Goal: Task Accomplishment & Management: Use online tool/utility

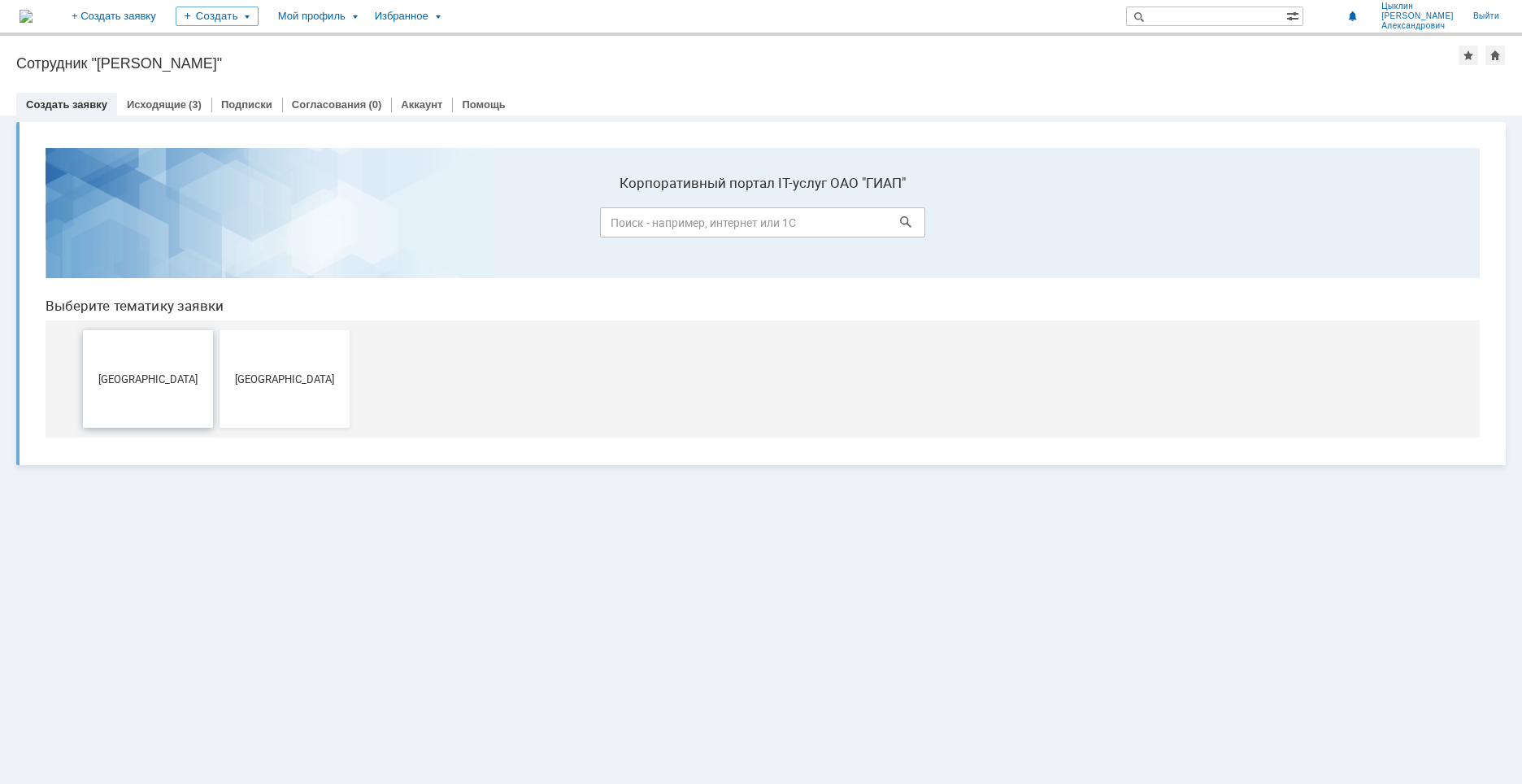
click at [135, 387] on button "[GEOGRAPHIC_DATA]" at bounding box center [148, 378] width 131 height 97
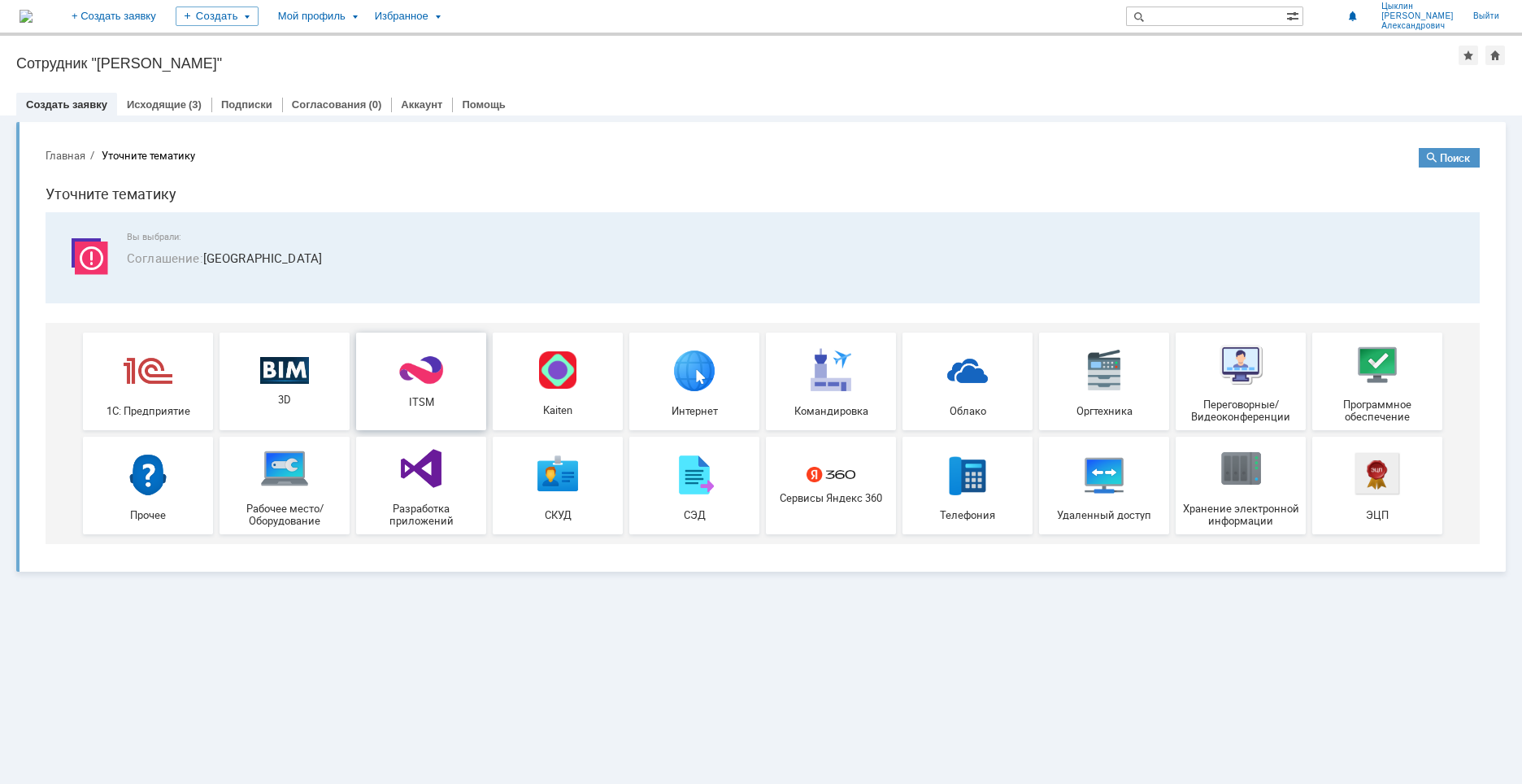
click at [419, 370] on img at bounding box center [421, 370] width 49 height 31
click at [145, 107] on link "Исходящие" at bounding box center [156, 104] width 59 height 12
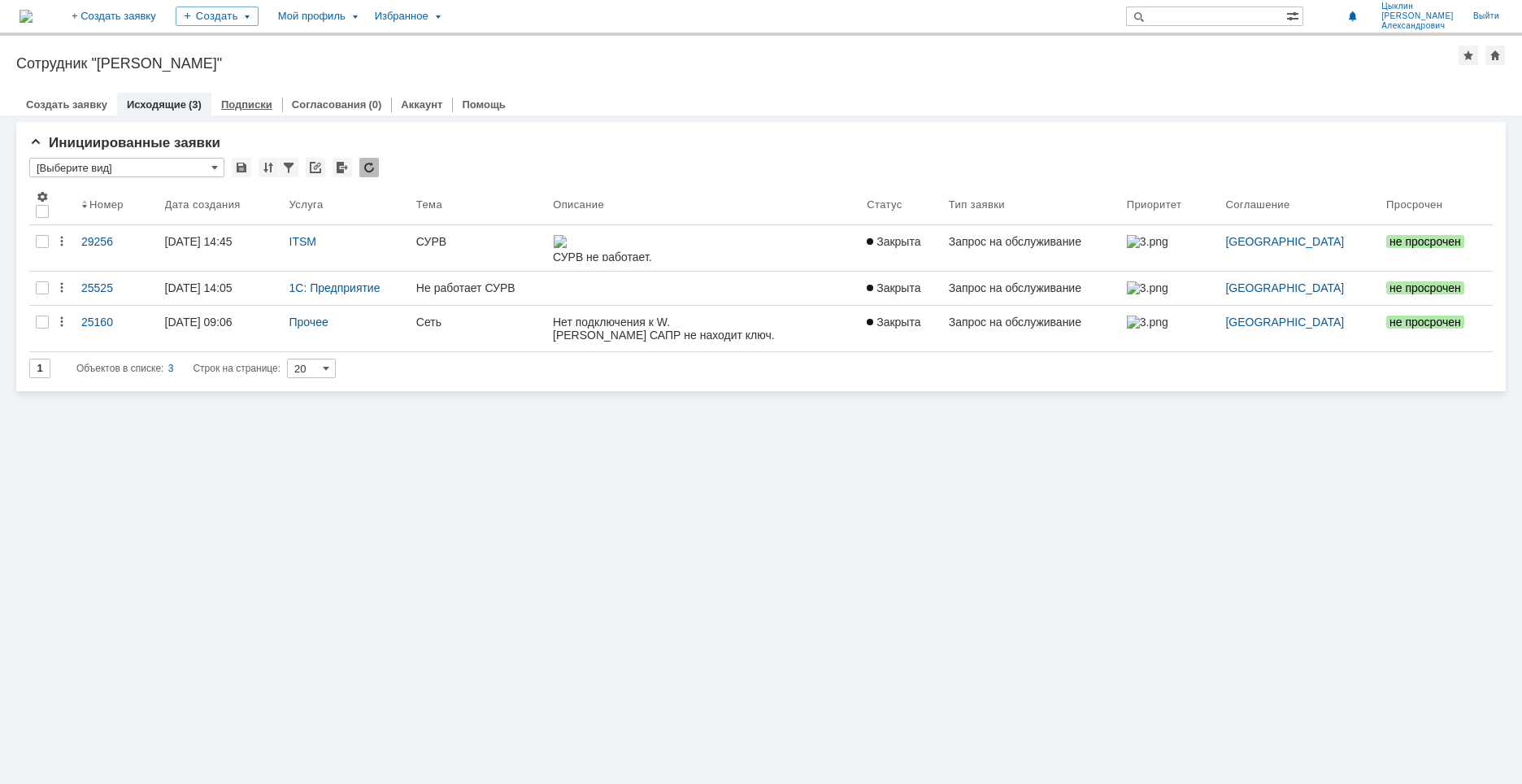
click at [239, 106] on link "Подписки" at bounding box center [246, 104] width 51 height 12
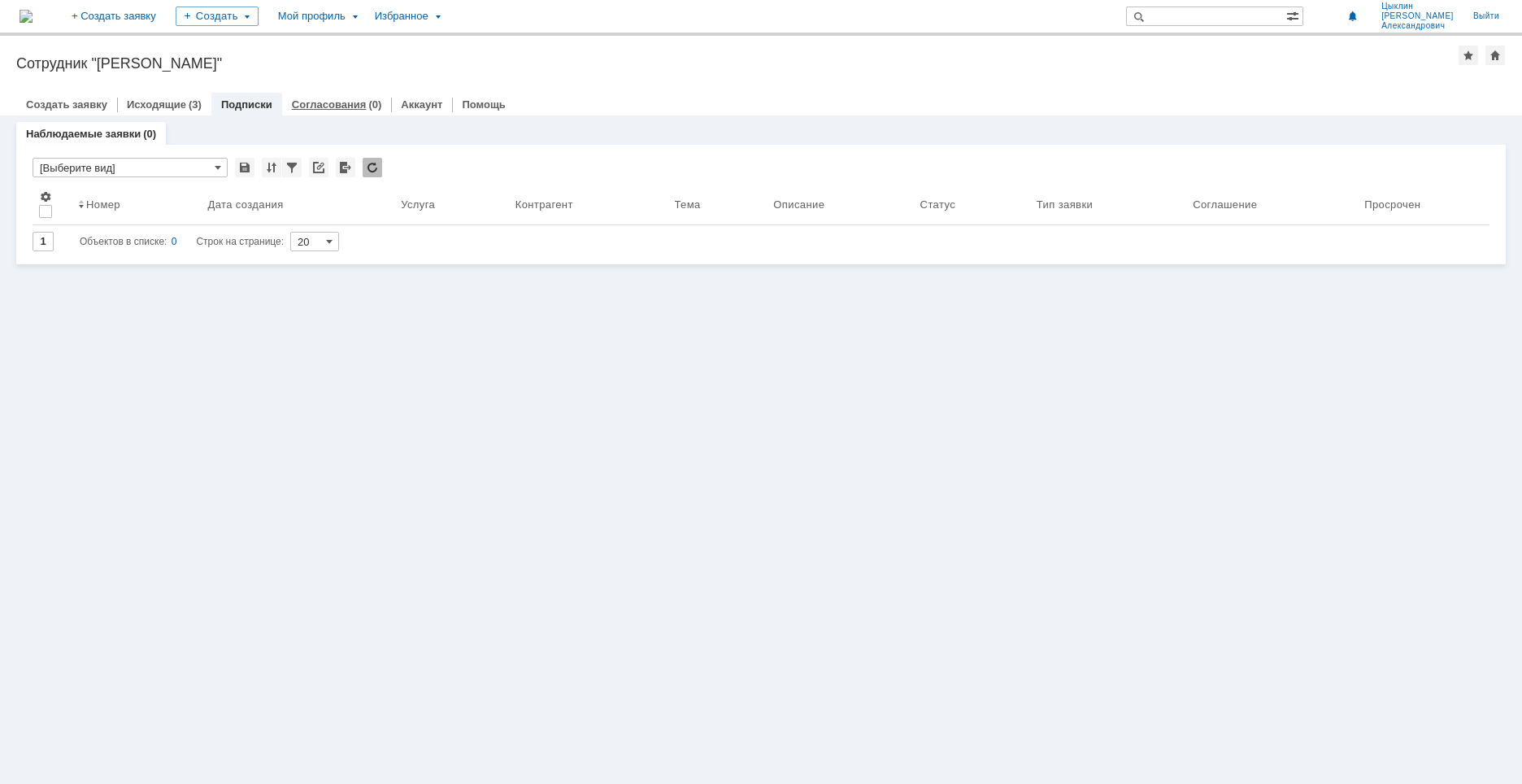
click at [322, 107] on link "Согласования" at bounding box center [329, 104] width 75 height 12
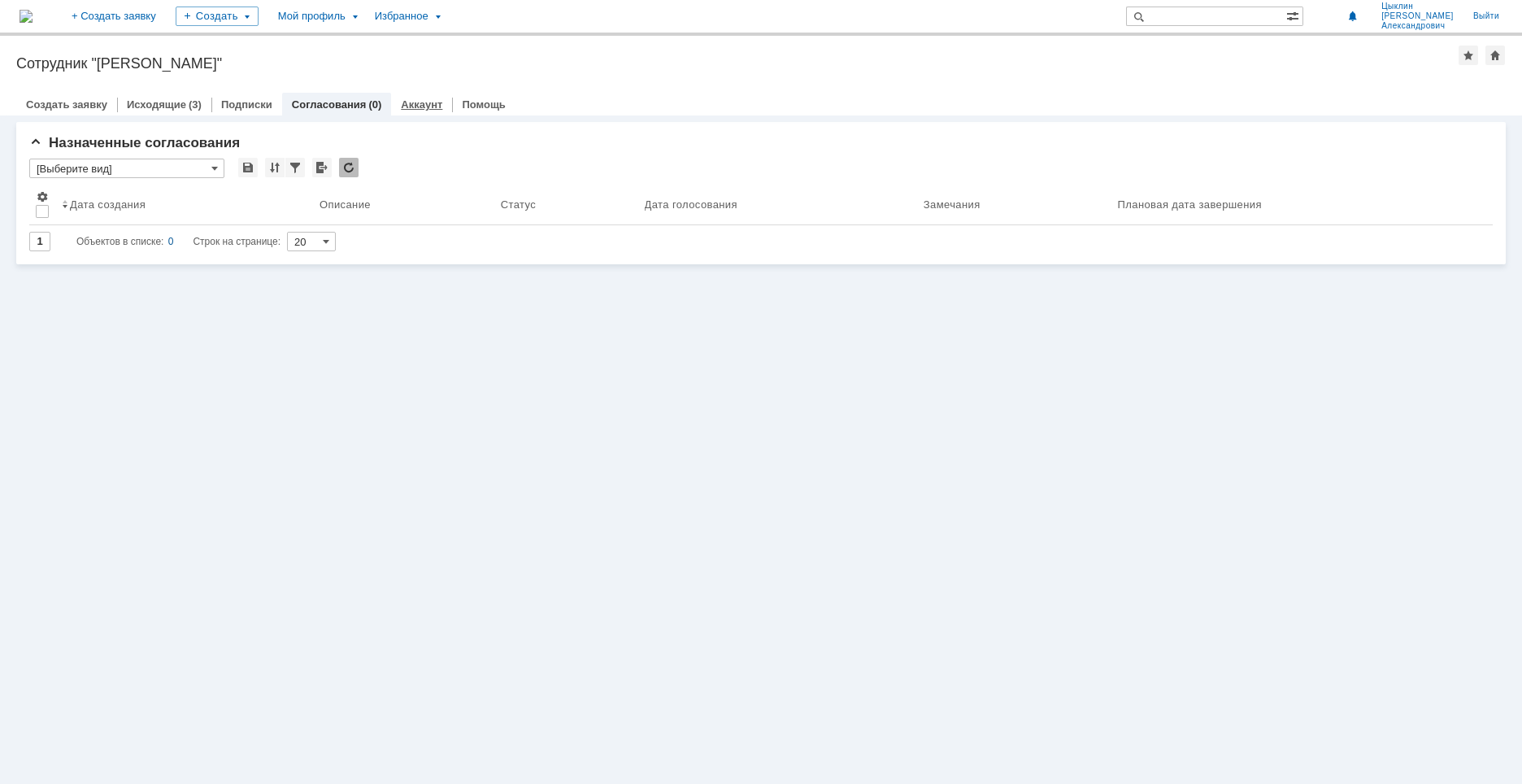
click at [405, 107] on link "Аккаунт" at bounding box center [421, 104] width 41 height 12
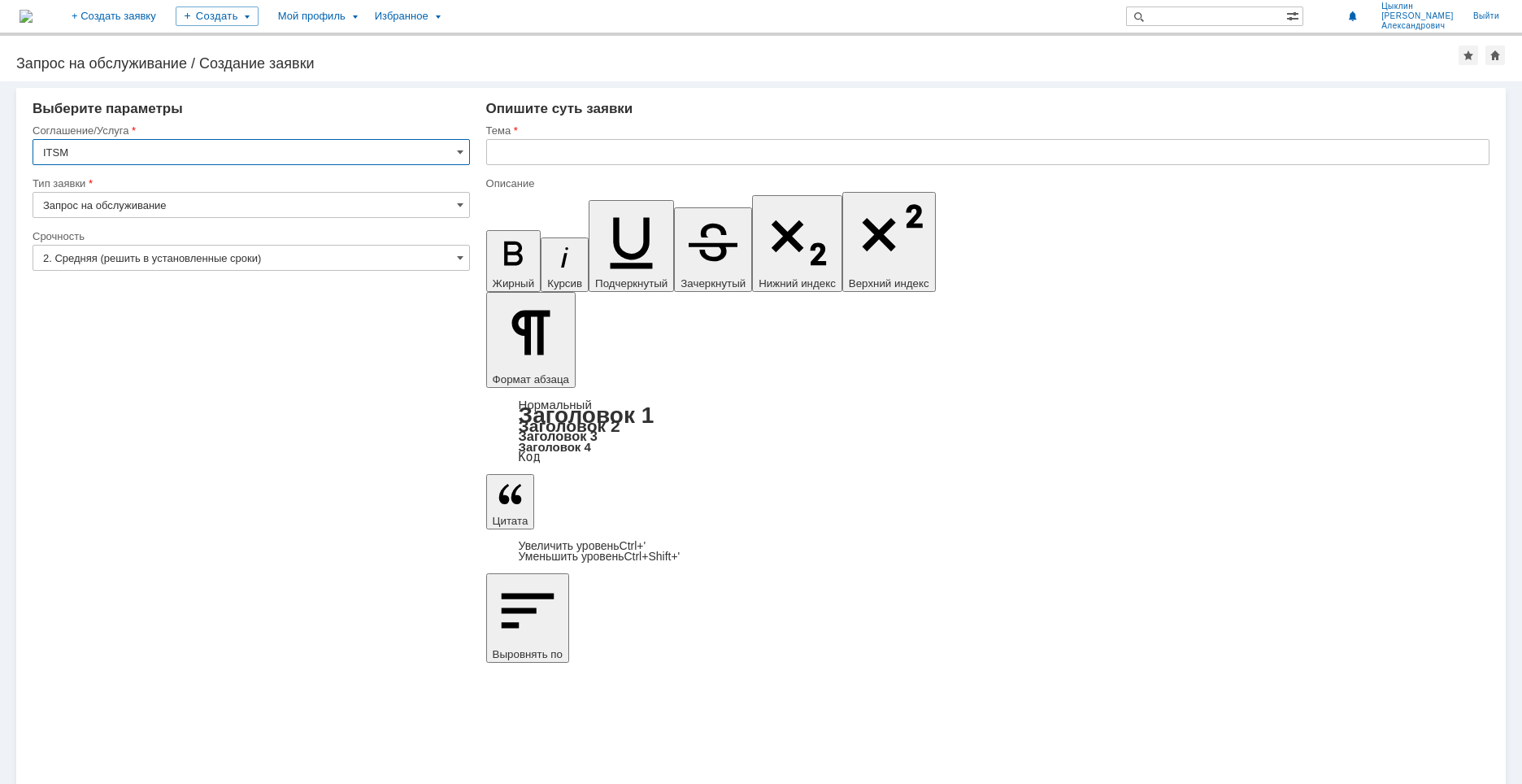
click at [134, 67] on div "Запрос на обслуживание / Создание заявки" at bounding box center [738, 63] width 1443 height 17
